Goal: Task Accomplishment & Management: Use online tool/utility

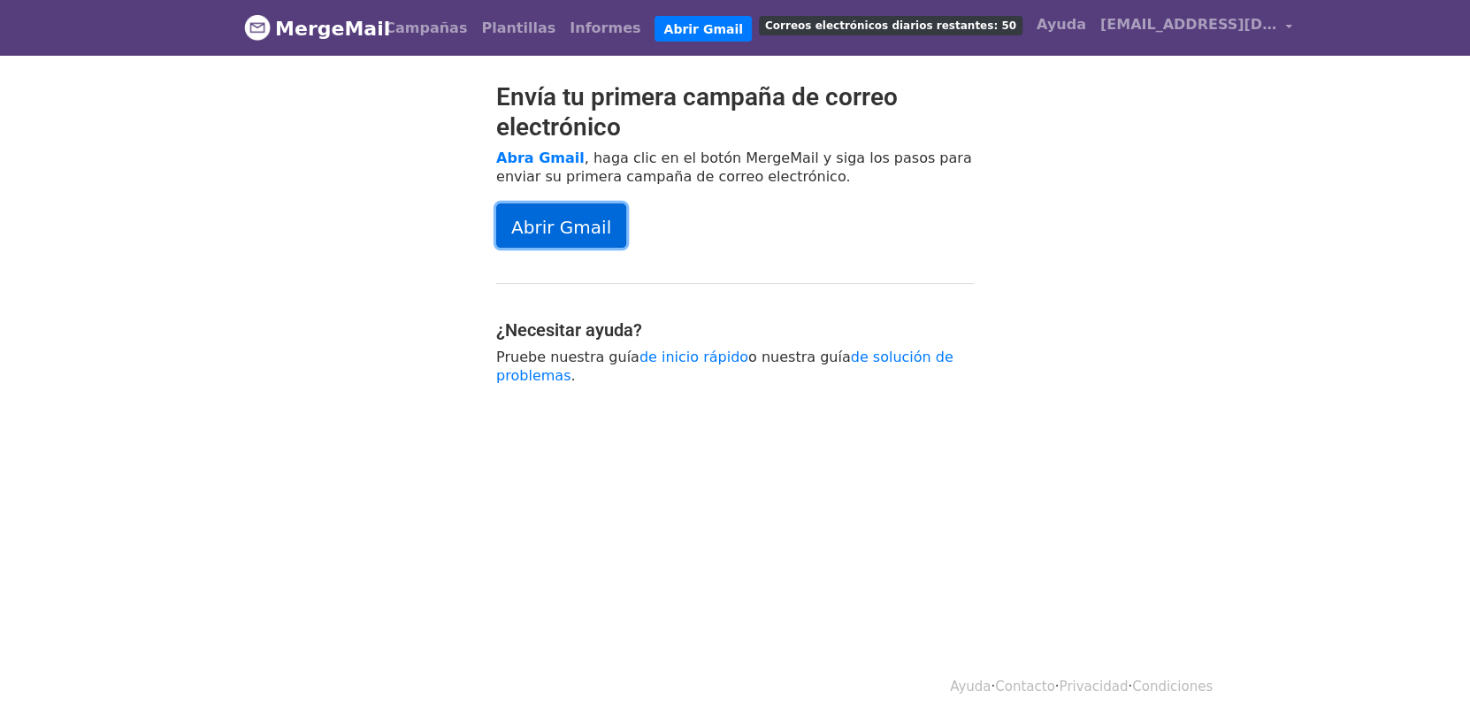
click at [568, 226] on font "Abrir Gmail" at bounding box center [561, 226] width 100 height 21
click at [439, 19] on font "Campañas" at bounding box center [426, 27] width 82 height 17
click at [541, 221] on font "Abrir Gmail" at bounding box center [561, 226] width 100 height 21
